Goal: Use online tool/utility

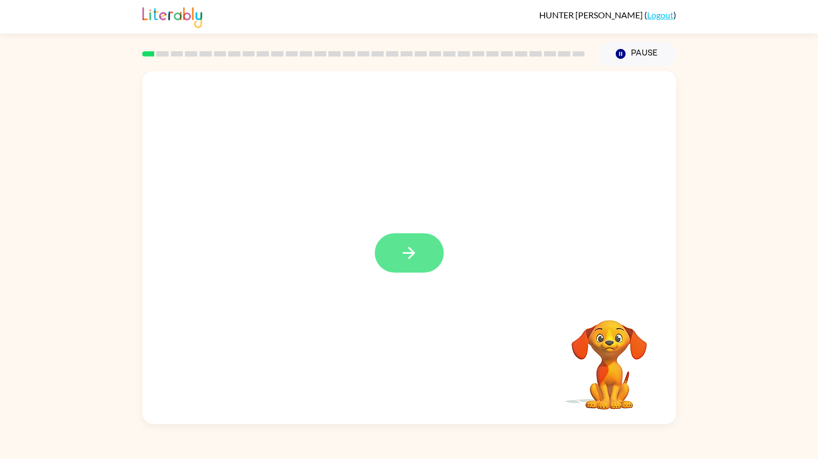
click at [415, 250] on icon "button" at bounding box center [409, 253] width 19 height 19
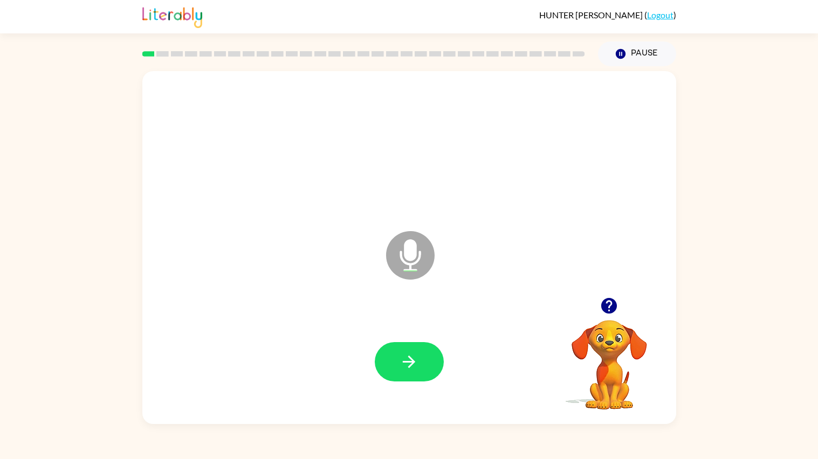
click at [369, 349] on div at bounding box center [409, 363] width 512 height 104
click at [384, 361] on button "button" at bounding box center [409, 361] width 69 height 39
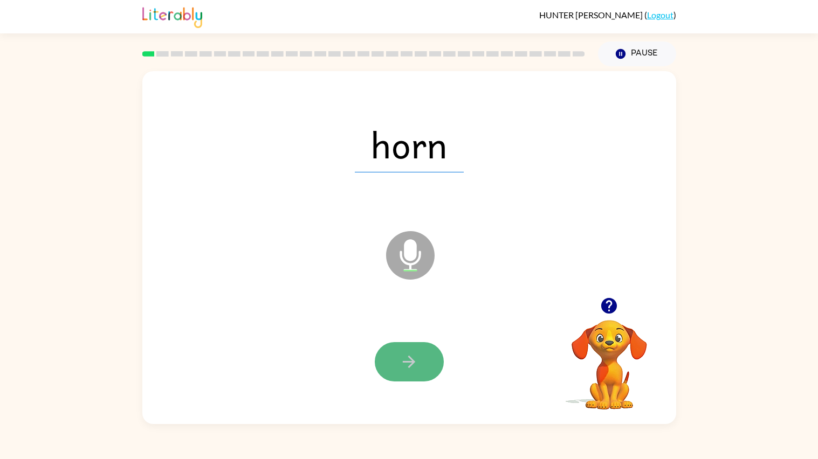
click at [401, 353] on icon "button" at bounding box center [409, 362] width 19 height 19
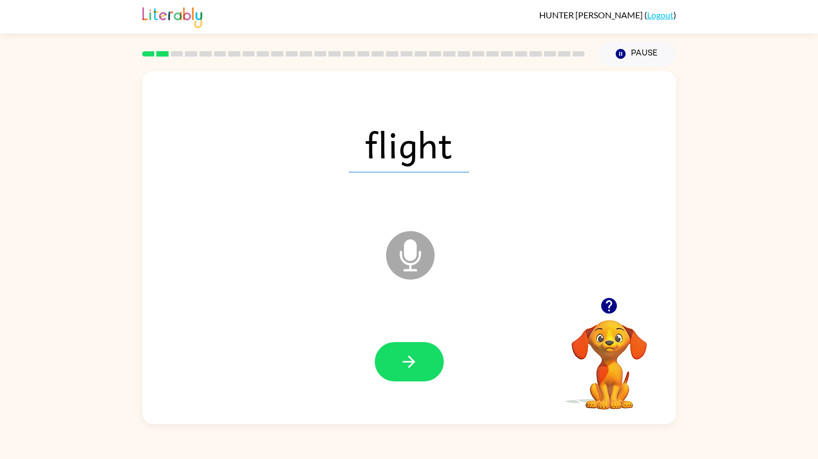
click at [401, 353] on icon "button" at bounding box center [409, 362] width 19 height 19
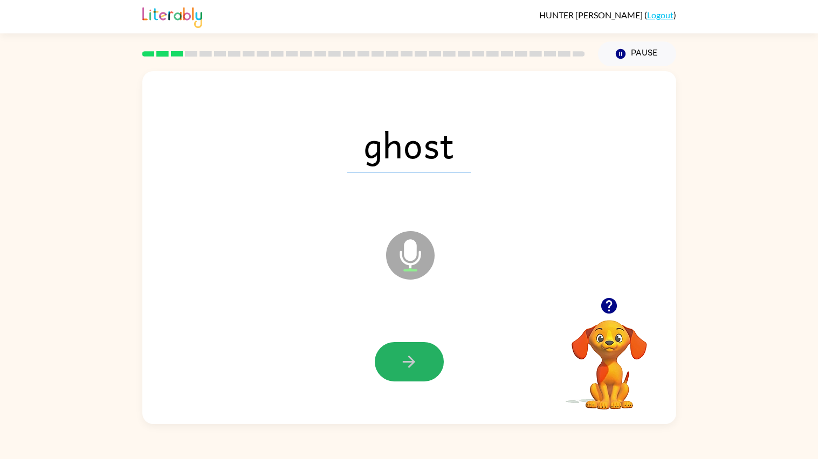
click at [401, 353] on icon "button" at bounding box center [409, 362] width 19 height 19
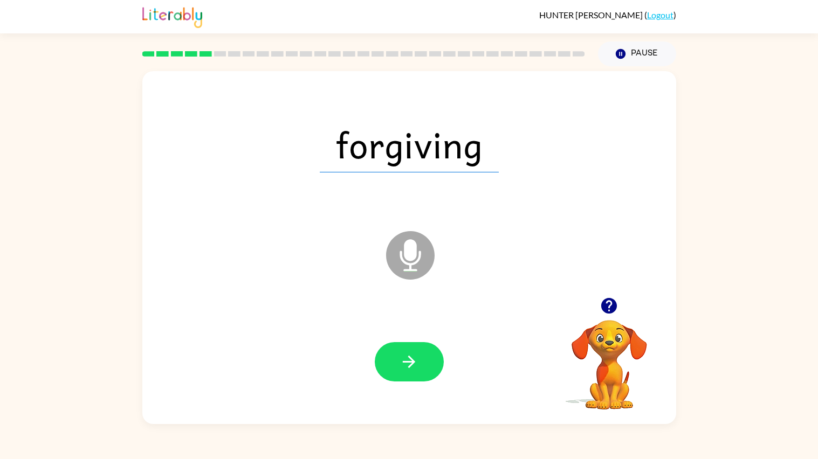
click at [401, 353] on icon "button" at bounding box center [409, 362] width 19 height 19
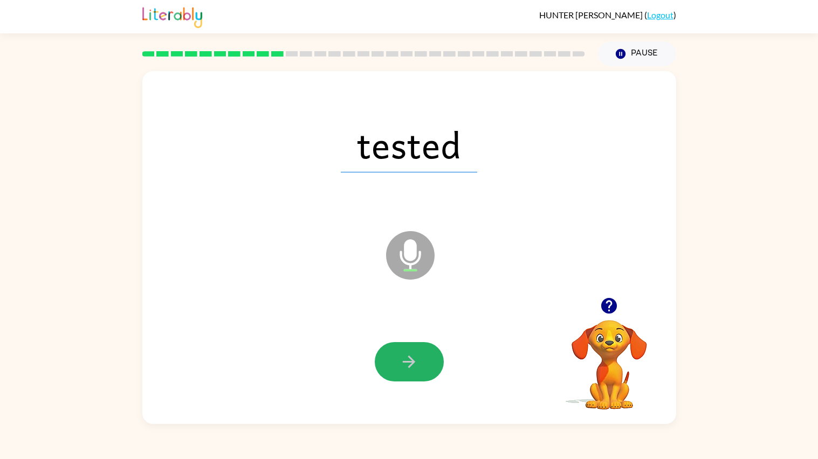
click at [401, 353] on icon "button" at bounding box center [409, 362] width 19 height 19
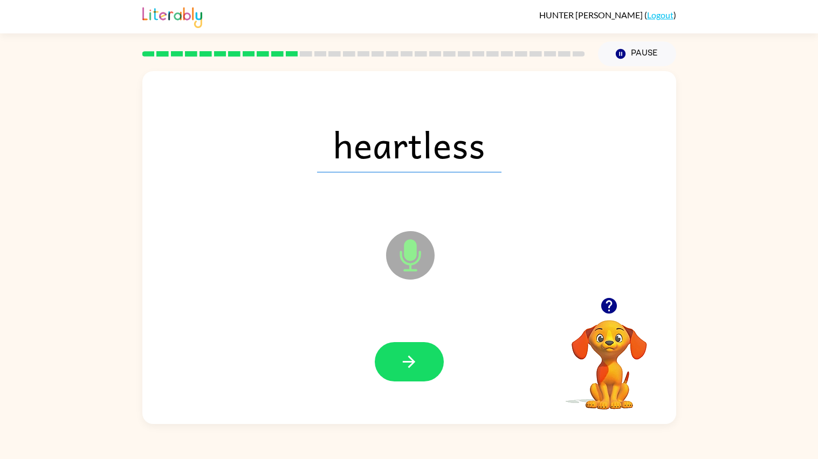
click at [401, 353] on icon "button" at bounding box center [409, 362] width 19 height 19
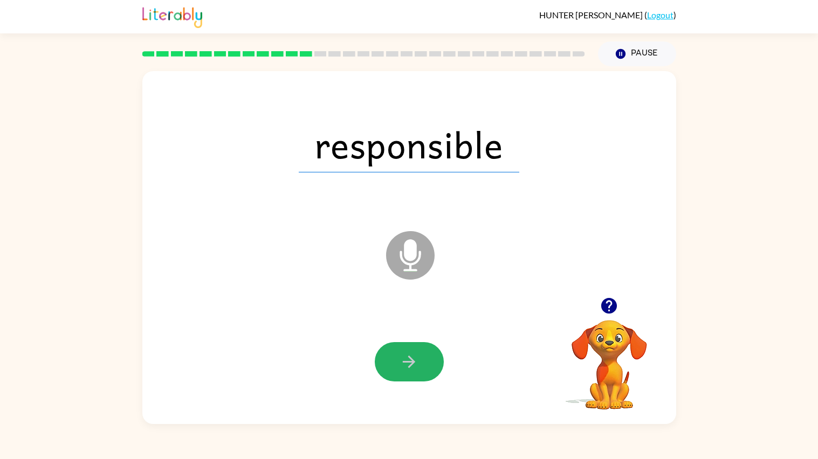
click at [401, 353] on icon "button" at bounding box center [409, 362] width 19 height 19
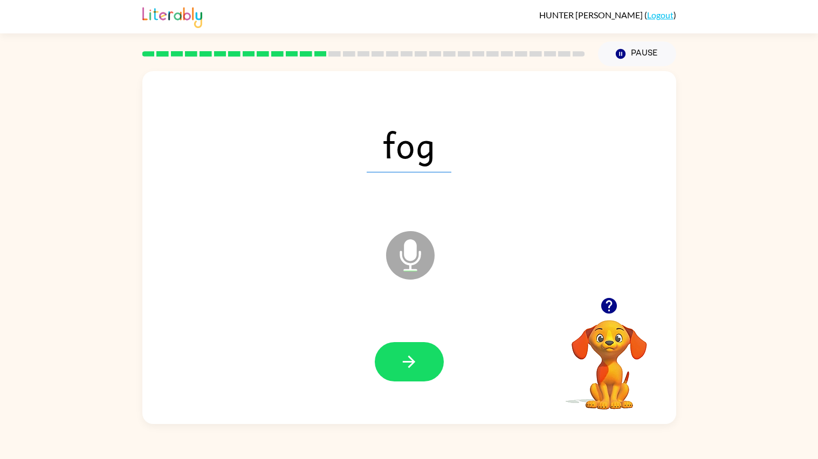
click at [401, 353] on icon "button" at bounding box center [409, 362] width 19 height 19
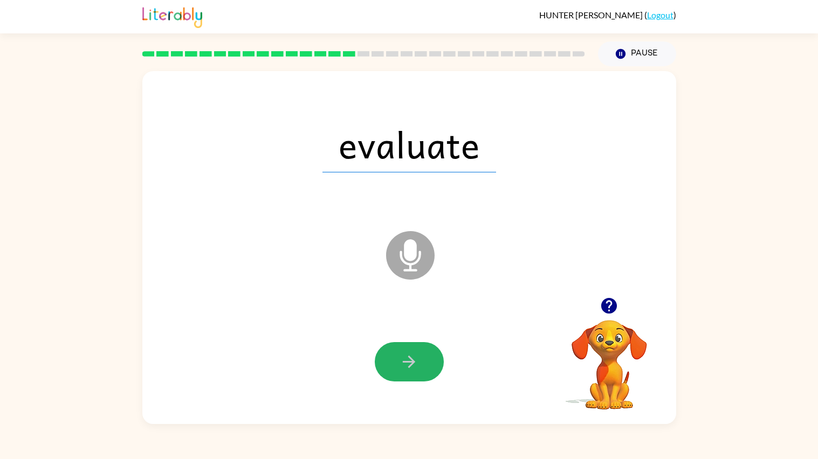
click at [401, 353] on icon "button" at bounding box center [409, 362] width 19 height 19
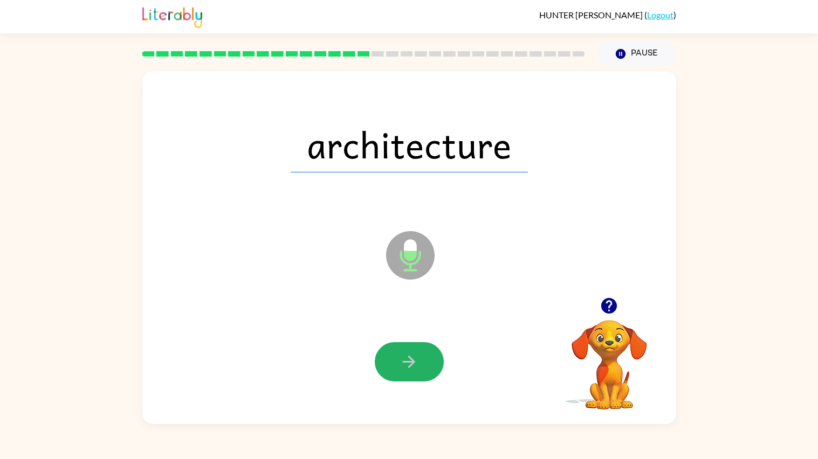
click at [401, 353] on icon "button" at bounding box center [409, 362] width 19 height 19
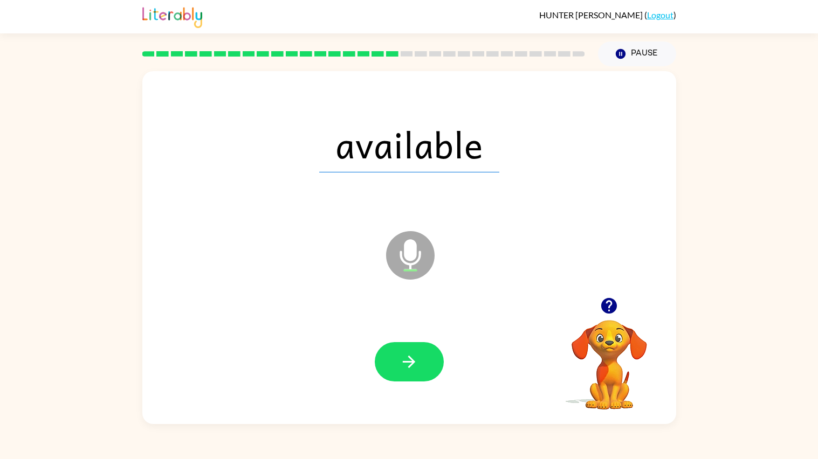
click at [401, 347] on button "button" at bounding box center [409, 361] width 69 height 39
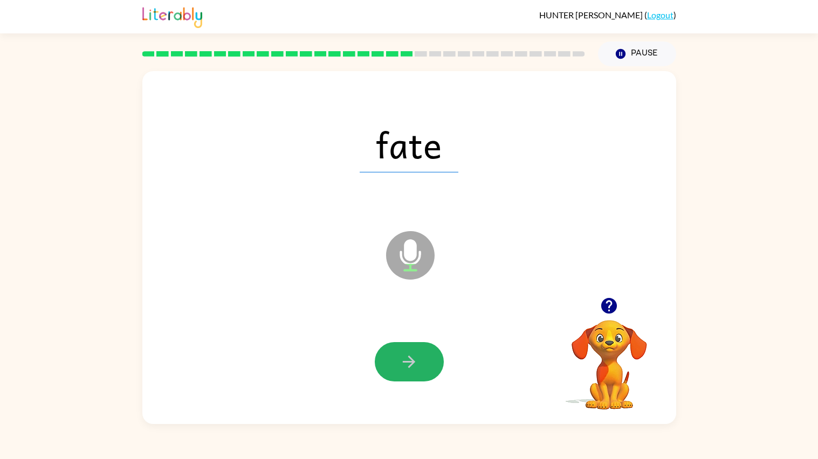
click at [401, 347] on button "button" at bounding box center [409, 361] width 69 height 39
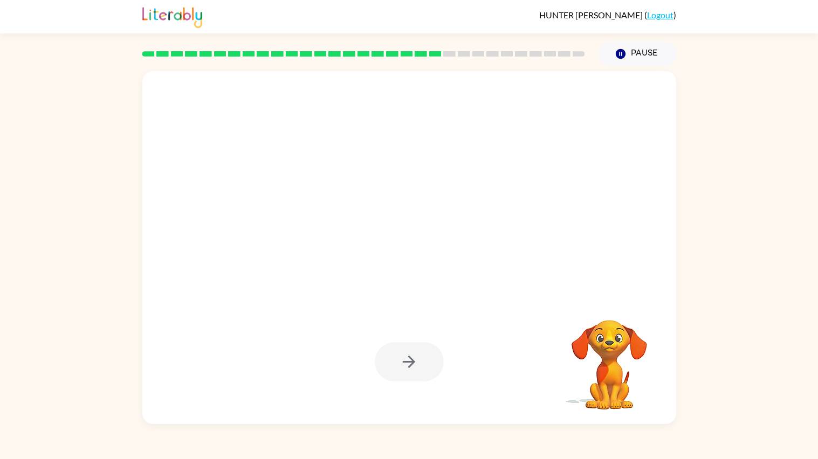
click at [401, 347] on div at bounding box center [409, 361] width 69 height 39
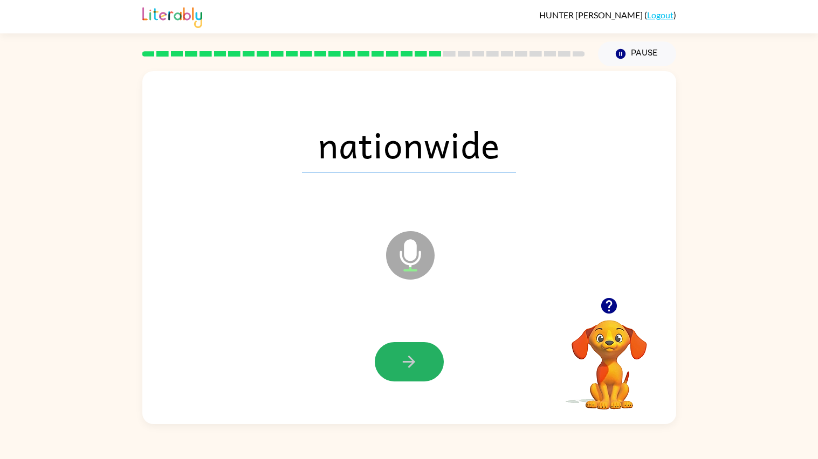
click at [401, 347] on button "button" at bounding box center [409, 361] width 69 height 39
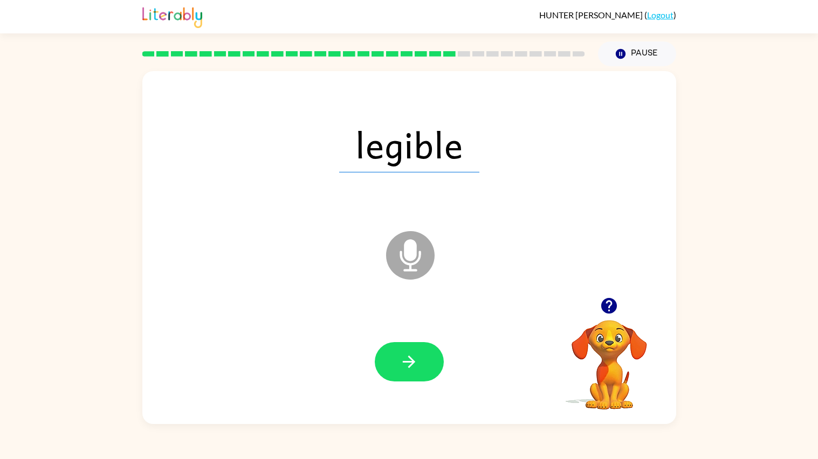
click at [401, 347] on button "button" at bounding box center [409, 361] width 69 height 39
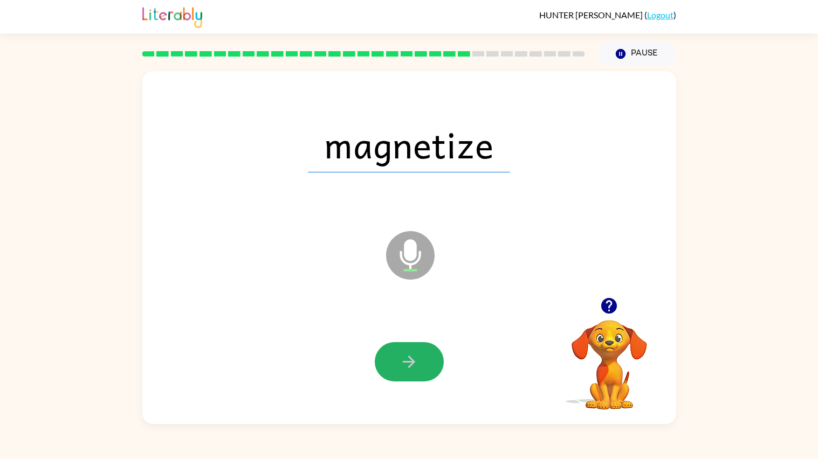
click at [401, 347] on button "button" at bounding box center [409, 361] width 69 height 39
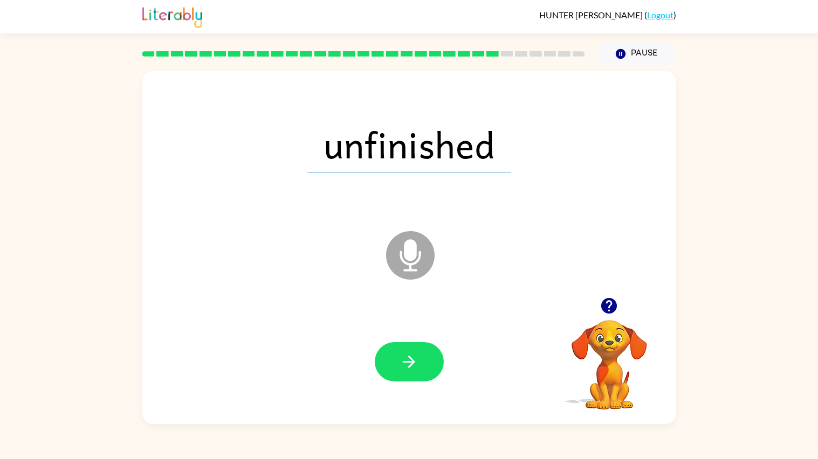
click at [401, 347] on button "button" at bounding box center [409, 361] width 69 height 39
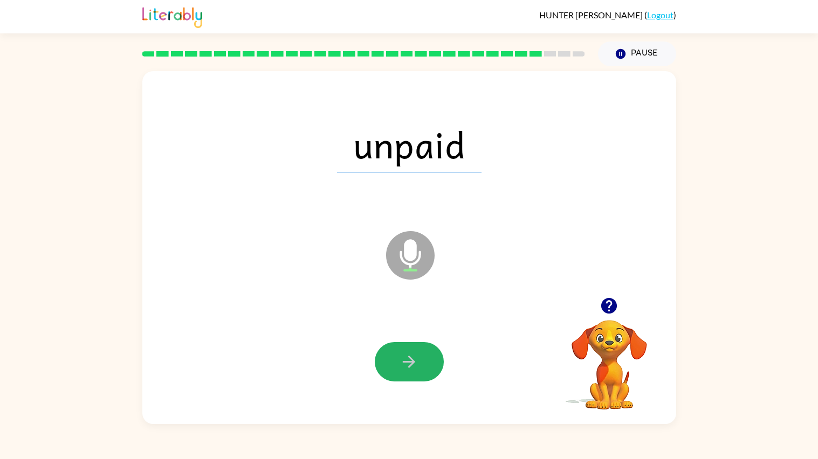
click at [401, 347] on button "button" at bounding box center [409, 361] width 69 height 39
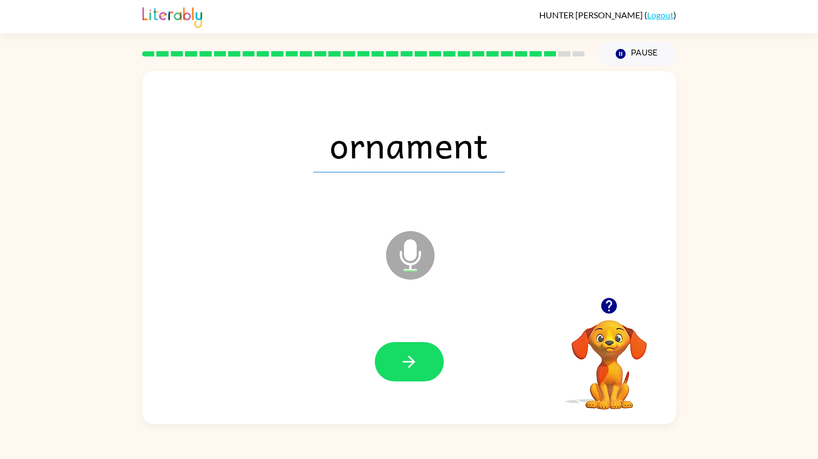
click at [401, 347] on button "button" at bounding box center [409, 361] width 69 height 39
